Goal: Navigation & Orientation: Find specific page/section

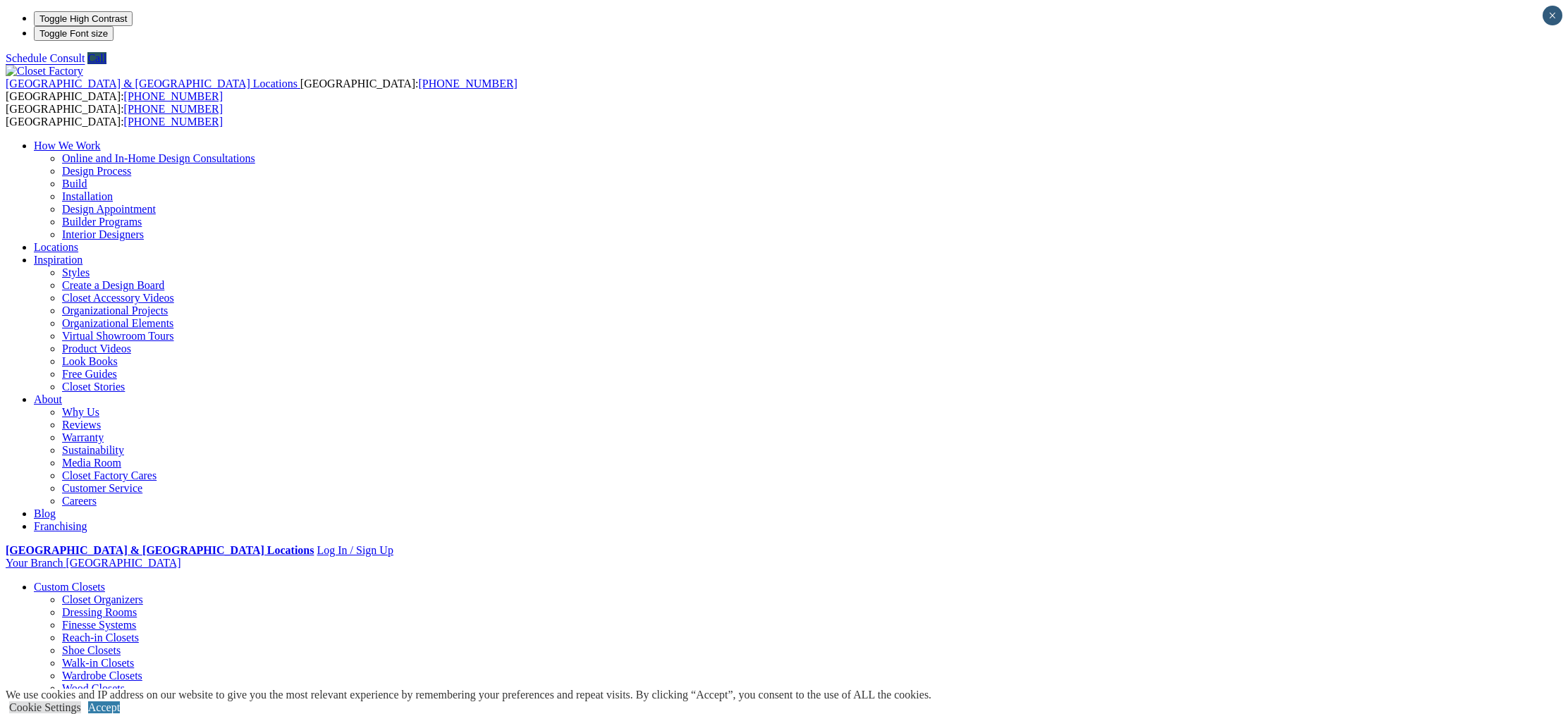
click at [135, 632] on link "Entertainment Centers" at bounding box center [84, 638] width 101 height 12
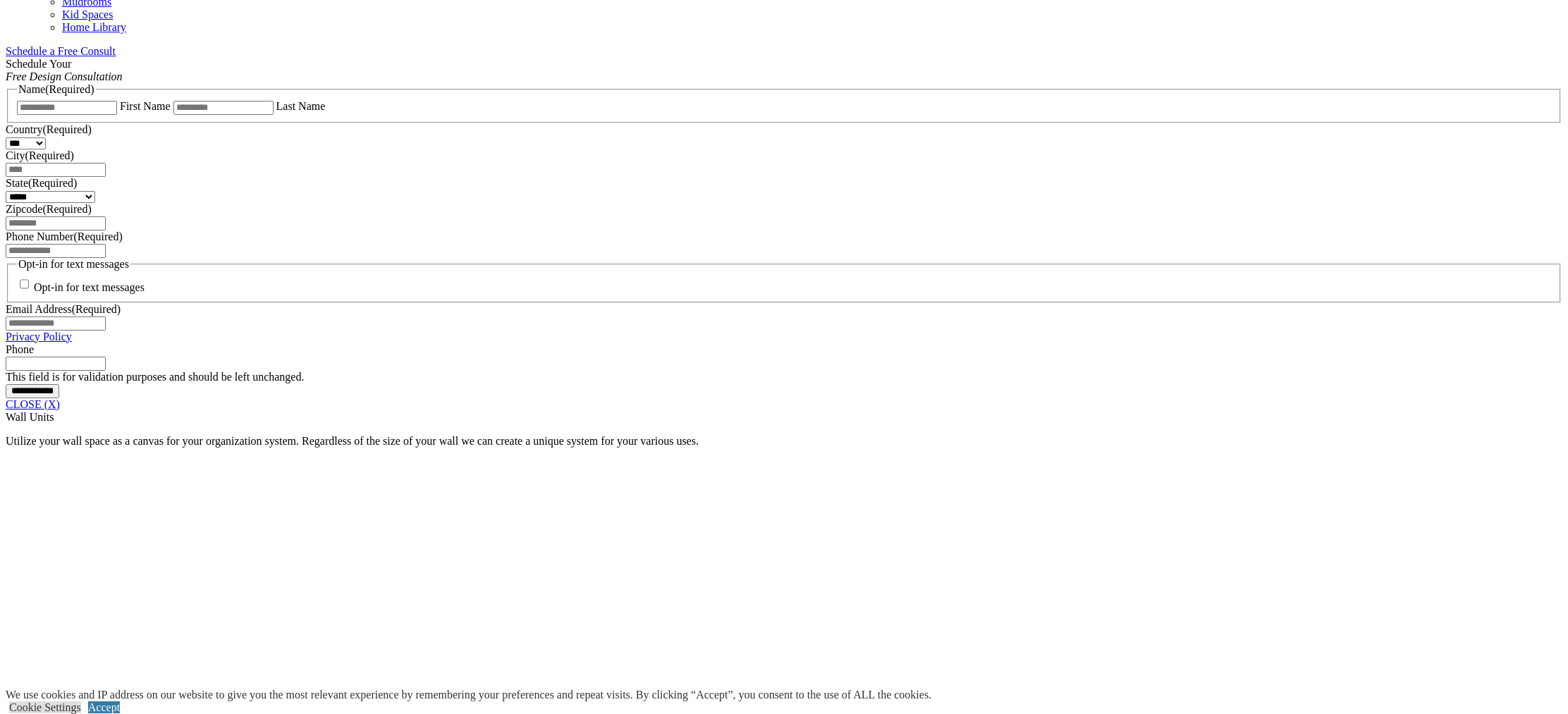
scroll to position [794, 0]
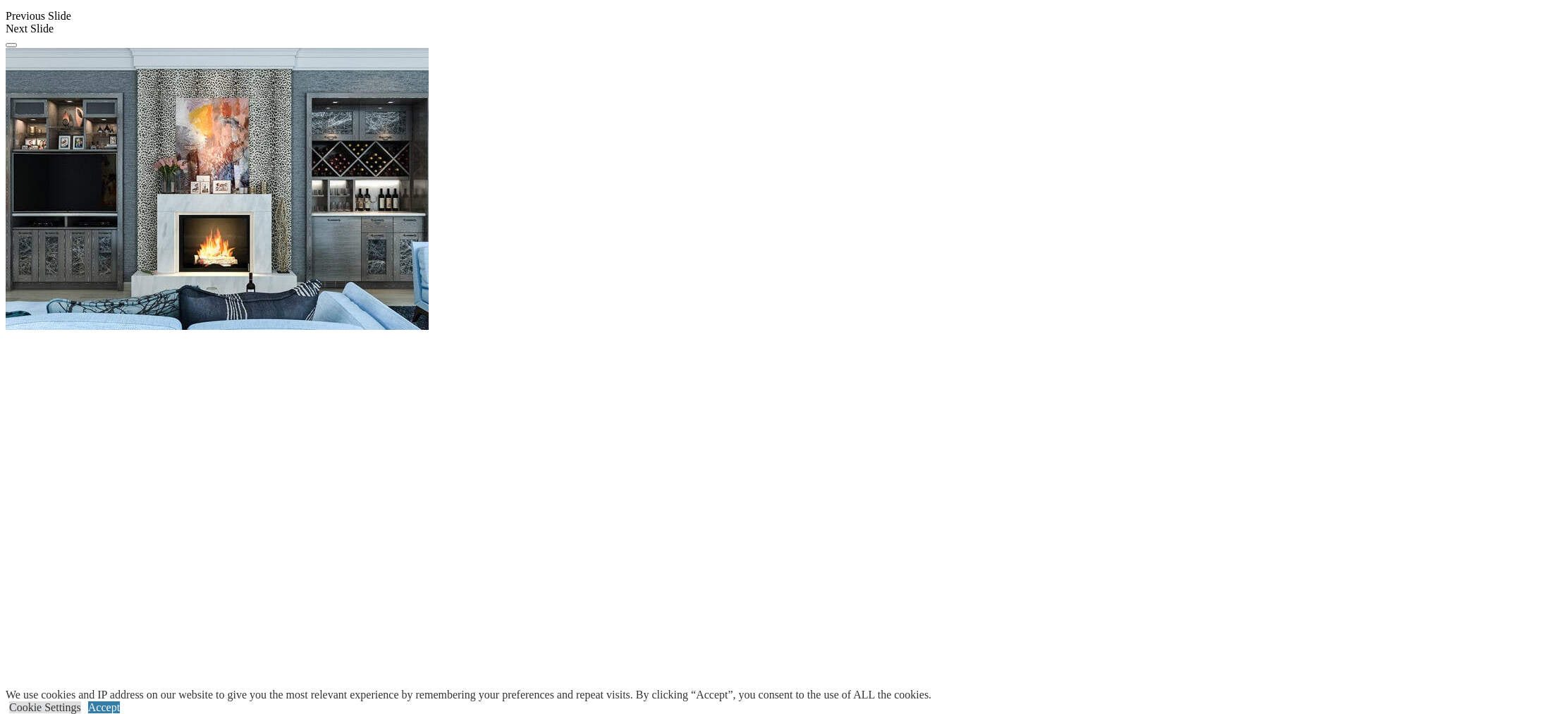
scroll to position [796, 0]
